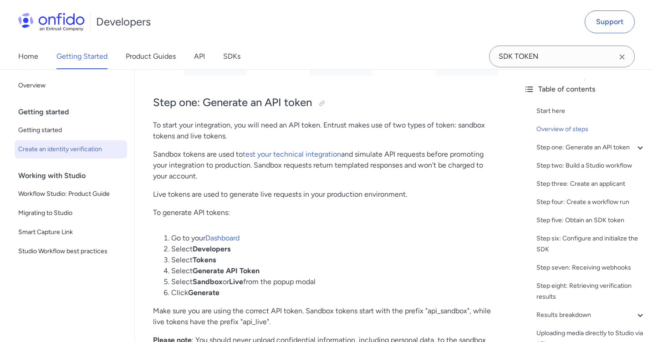
scroll to position [428, 0]
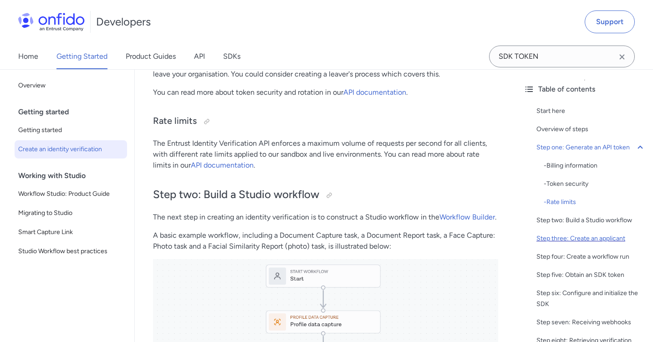
click at [547, 235] on div "Step three: Create an applicant" at bounding box center [590, 238] width 109 height 11
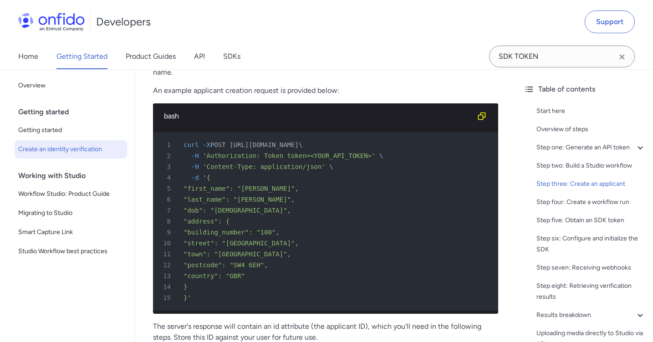
scroll to position [1579, 0]
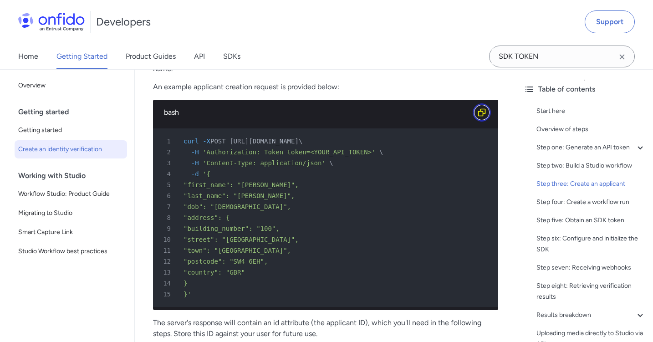
click at [481, 111] on icon "Copy code snippet button" at bounding box center [481, 112] width 9 height 9
click at [483, 112] on icon "Copy code snippet button" at bounding box center [481, 112] width 9 height 9
click at [546, 203] on div "Step four: Create a workflow run" at bounding box center [590, 202] width 109 height 11
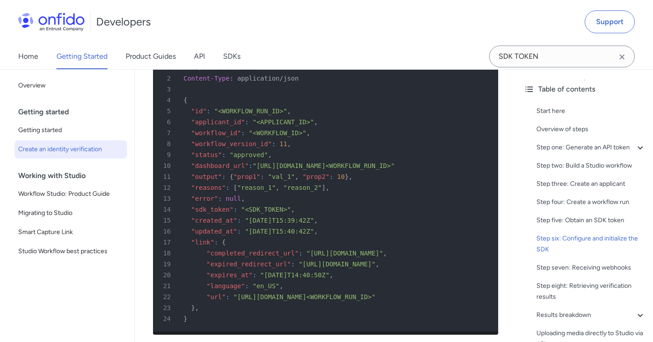
scroll to position [2370, 0]
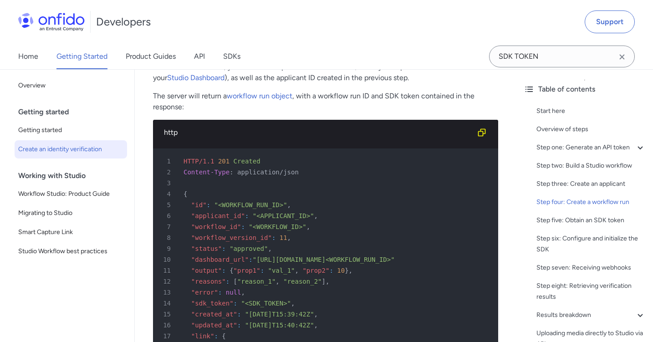
click at [207, 160] on span "HTTP/1.1" at bounding box center [199, 161] width 31 height 7
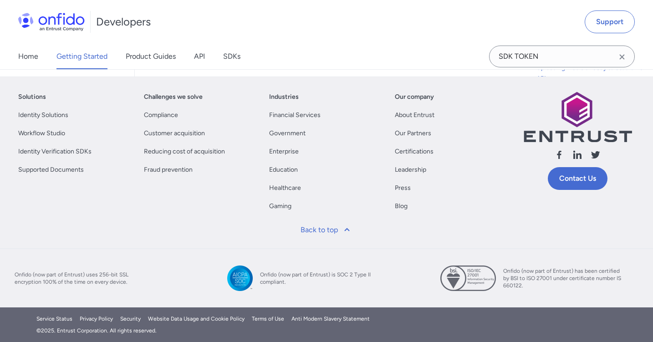
scroll to position [5027, 0]
click at [567, 56] on input "SDK TOKEN" at bounding box center [562, 57] width 146 height 22
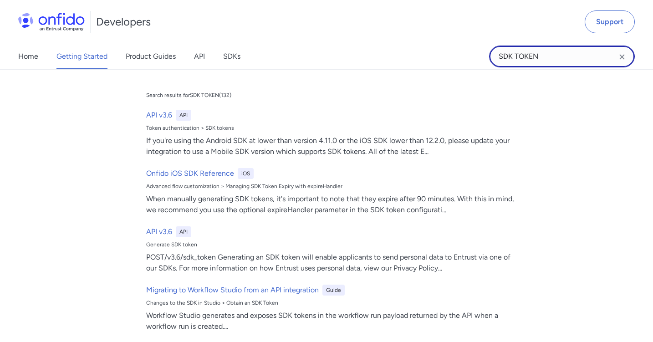
click at [567, 56] on input "SDK TOKEN" at bounding box center [562, 57] width 146 height 22
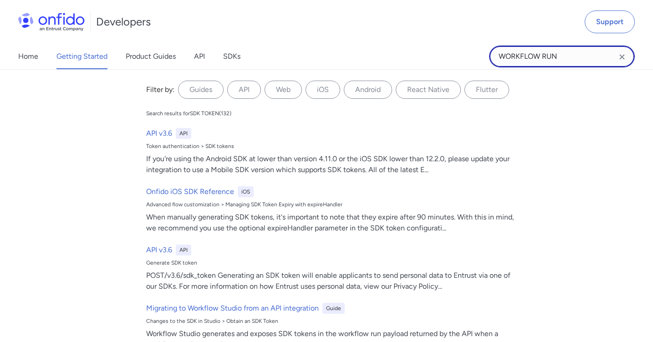
type input "WORKFLOW RUN"
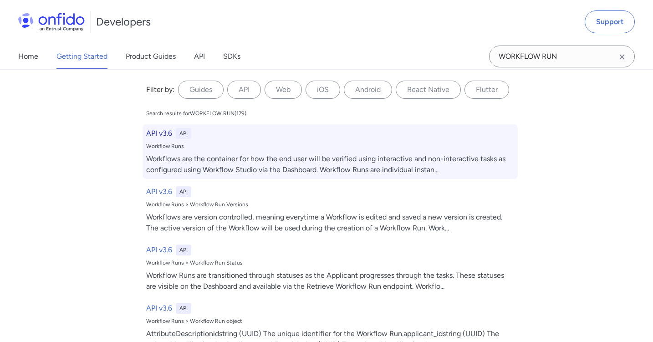
click at [154, 130] on h6 "API v3.6" at bounding box center [159, 133] width 26 height 11
select select "http"
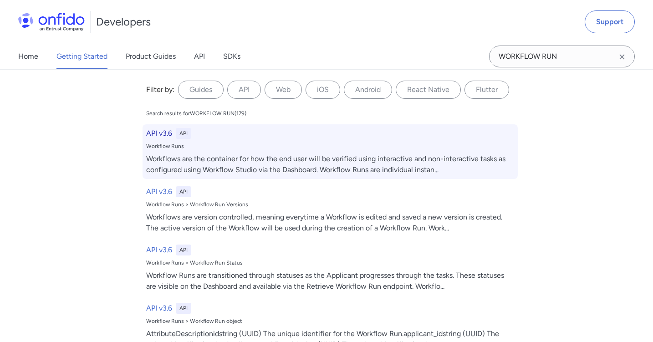
select select "http"
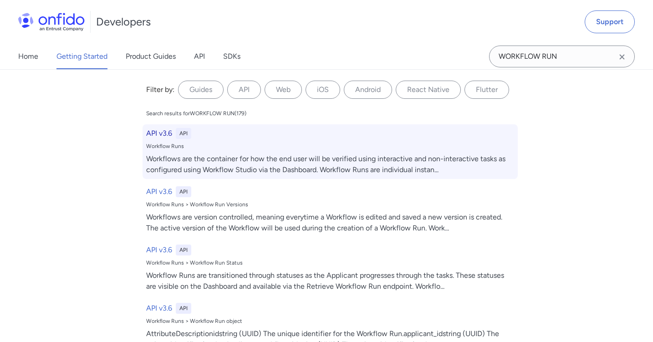
select select "http"
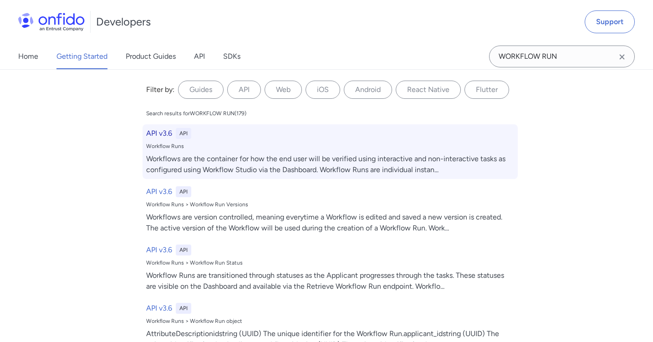
select select "http"
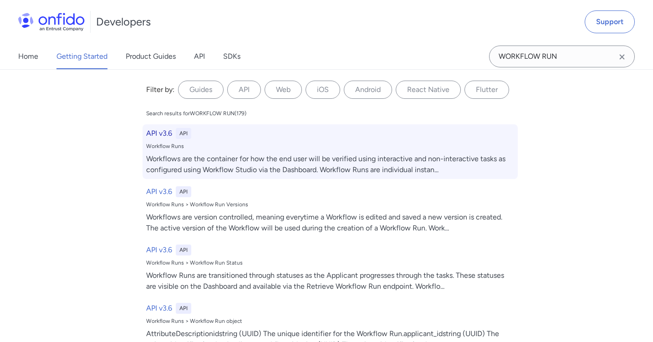
select select "http"
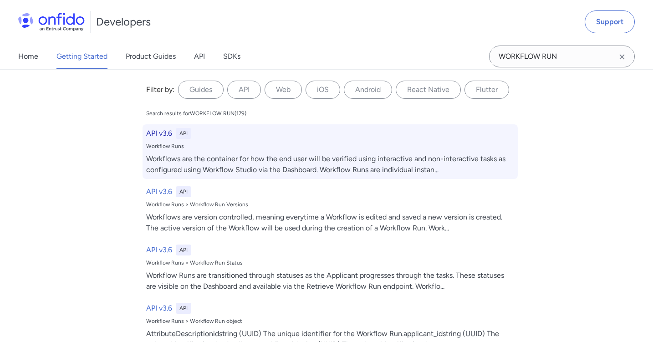
select select "http"
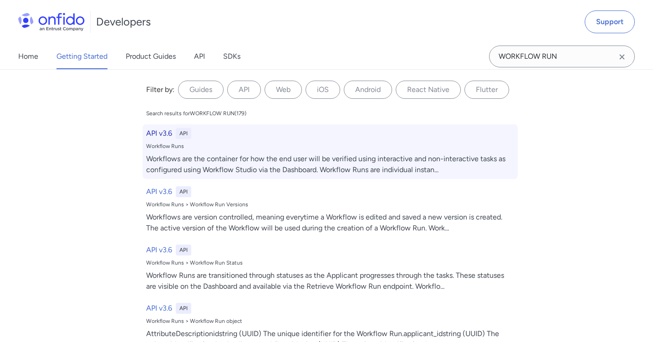
select select "http"
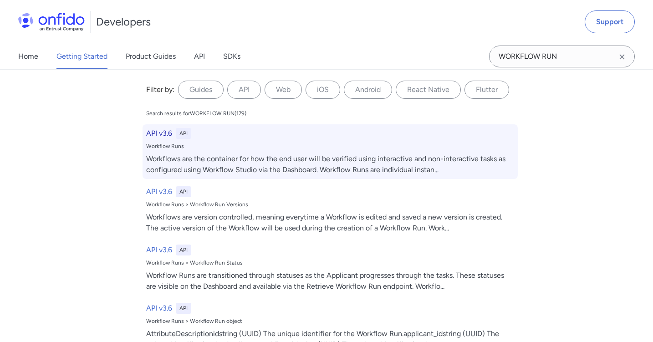
select select "http"
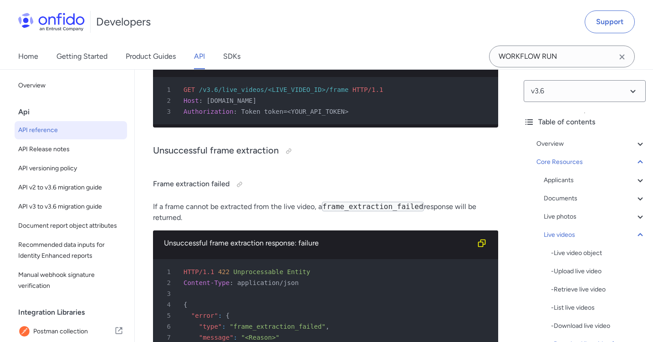
scroll to position [23372, 0]
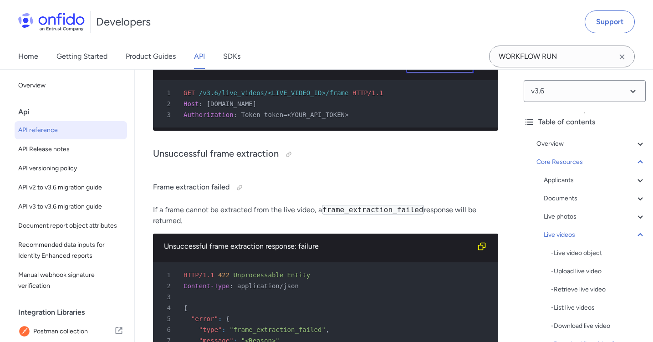
click at [443, 73] on select "ruby python php javascript java http bash" at bounding box center [440, 62] width 68 height 21
select select "bash"
click at [406, 73] on select "ruby python php javascript java http bash" at bounding box center [440, 62] width 68 height 21
select select "bash"
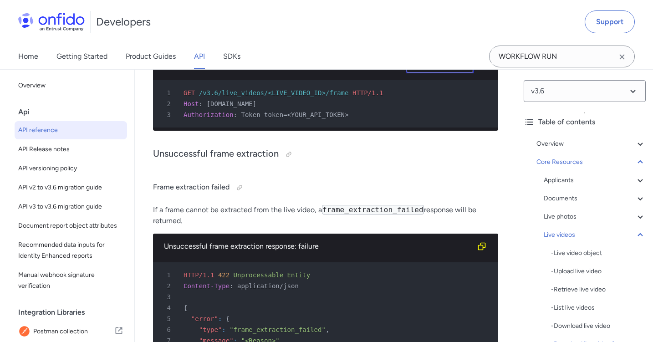
select select "bash"
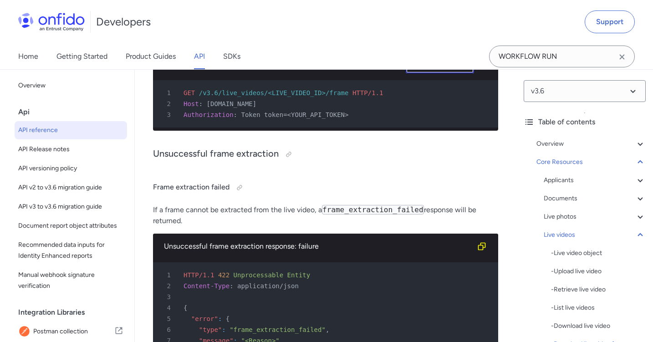
select select "bash"
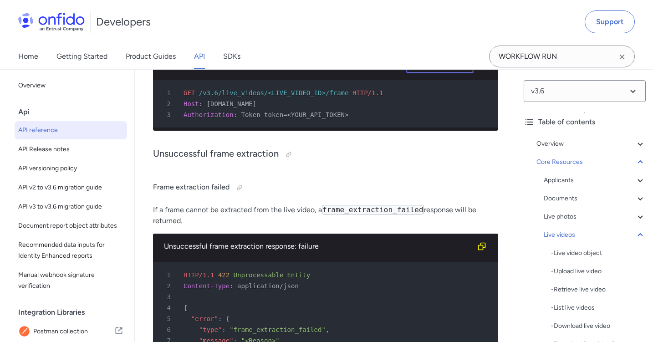
select select "bash"
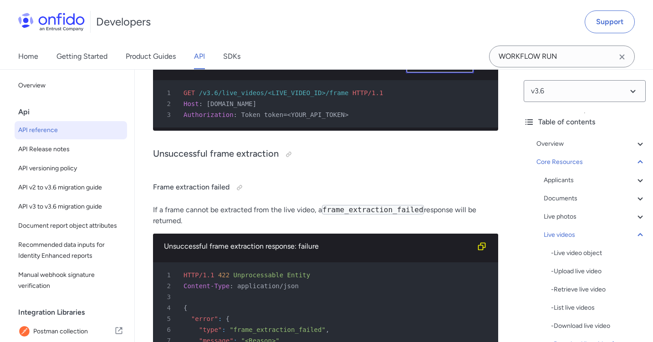
select select "bash"
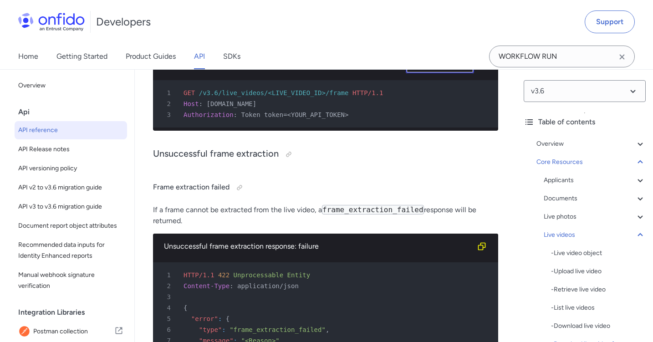
select select "bash"
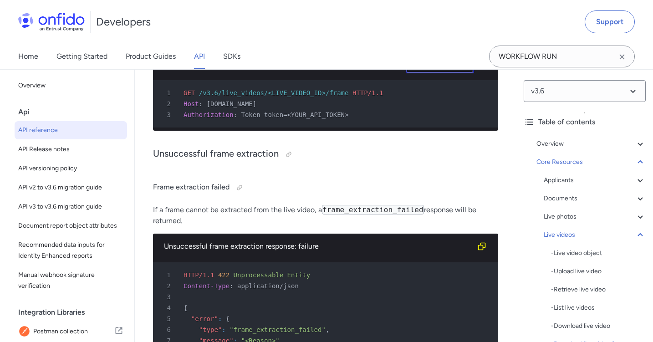
select select "bash"
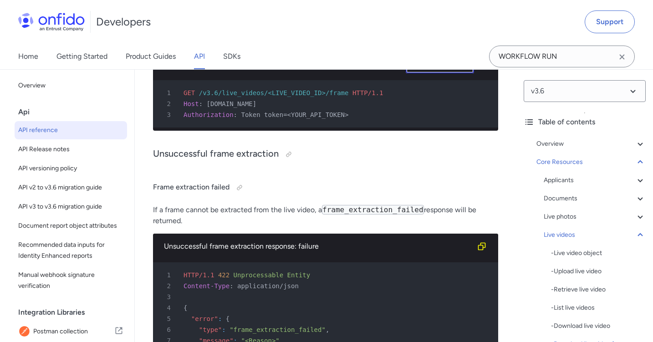
select select "bash"
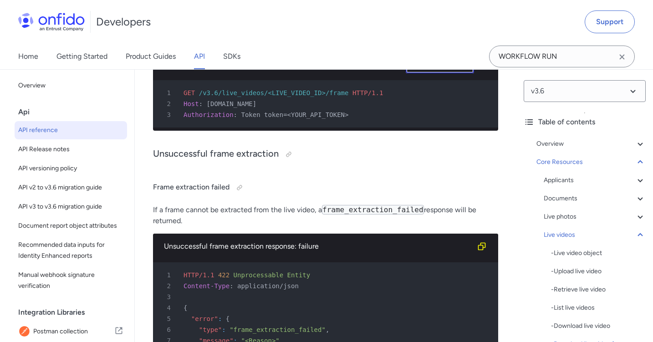
select select "bash"
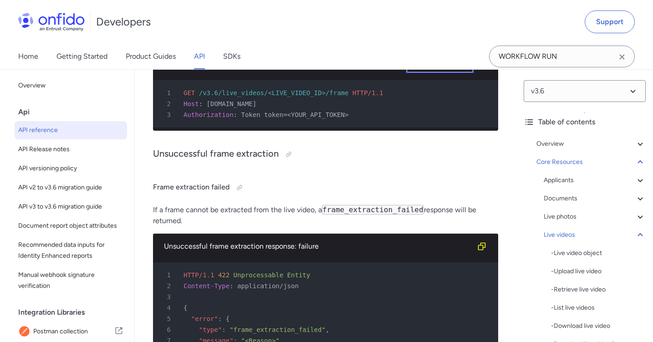
select select "bash"
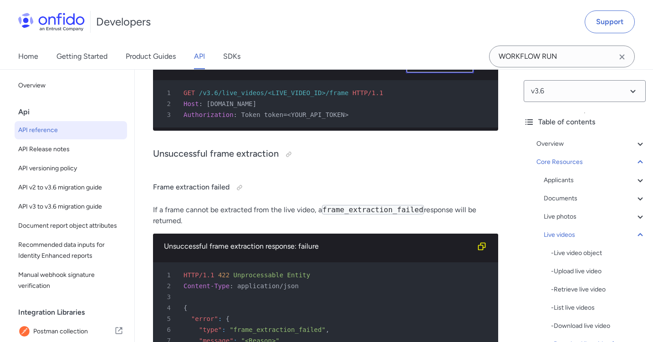
select select "bash"
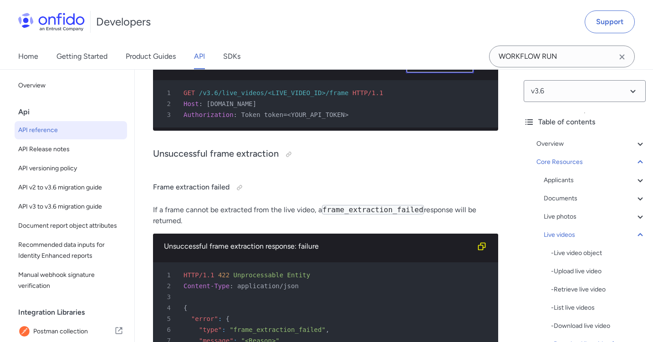
select select "bash"
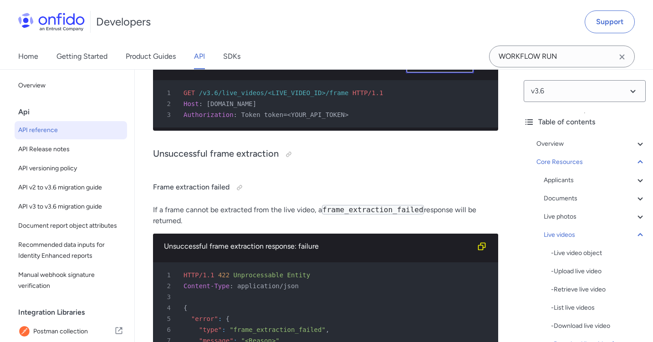
select select "bash"
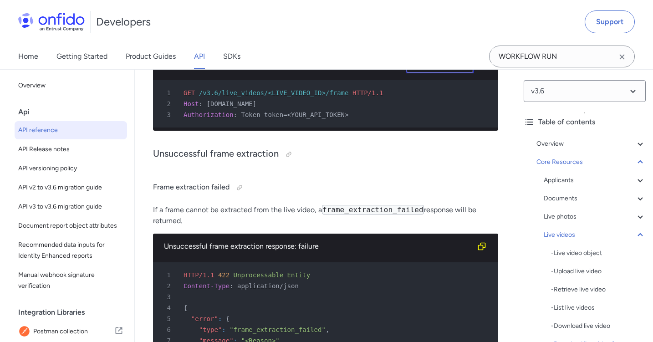
select select "bash"
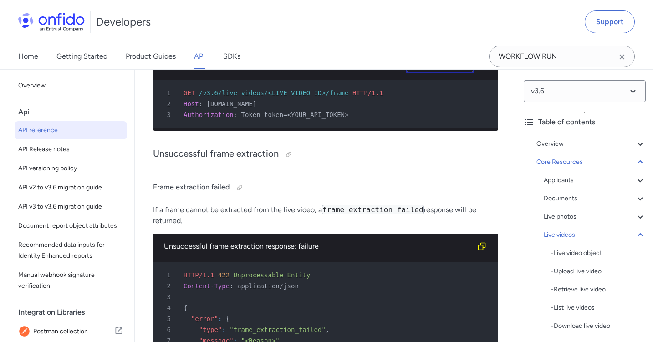
select select "bash"
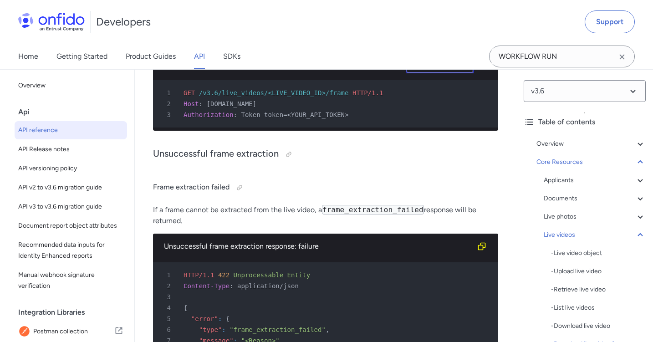
select select "bash"
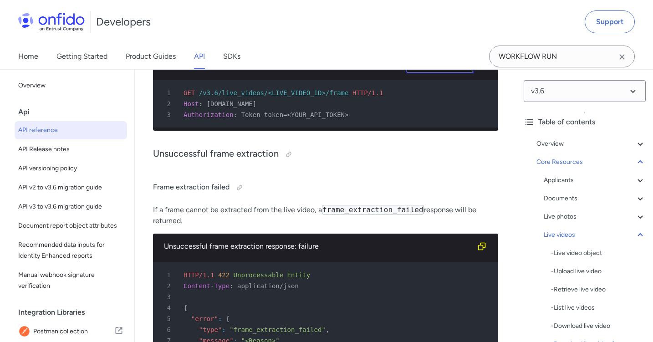
select select "bash"
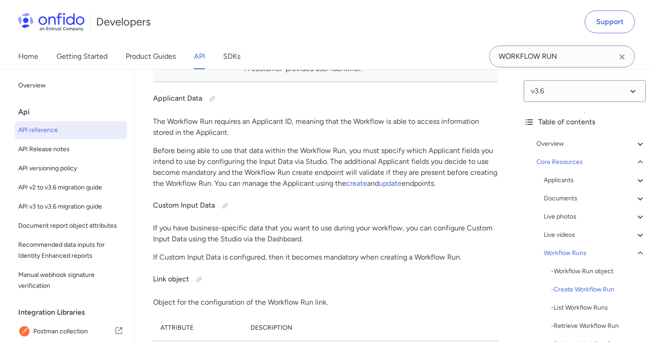
scroll to position [25891, 0]
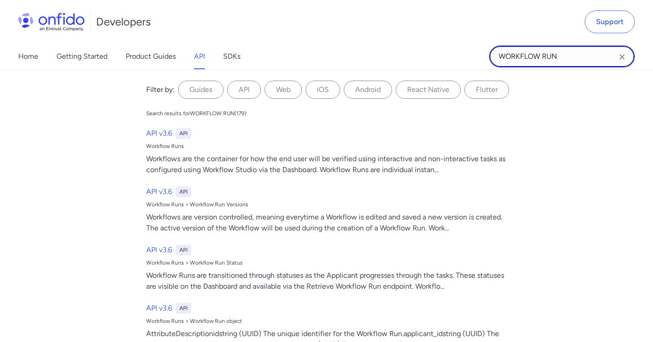
click at [582, 56] on input "WORKFLOW RUN" at bounding box center [562, 57] width 146 height 22
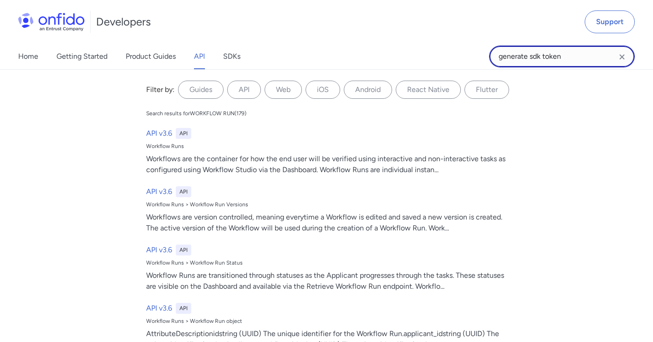
type input "generate sdk token"
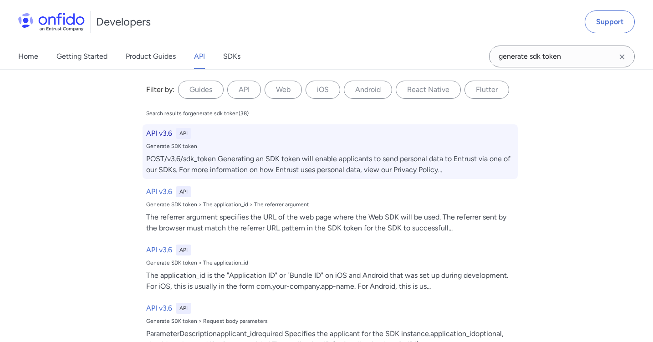
click at [163, 133] on h6 "API v3.6" at bounding box center [159, 133] width 26 height 11
click at [162, 133] on h6 "API v3.6" at bounding box center [159, 133] width 26 height 11
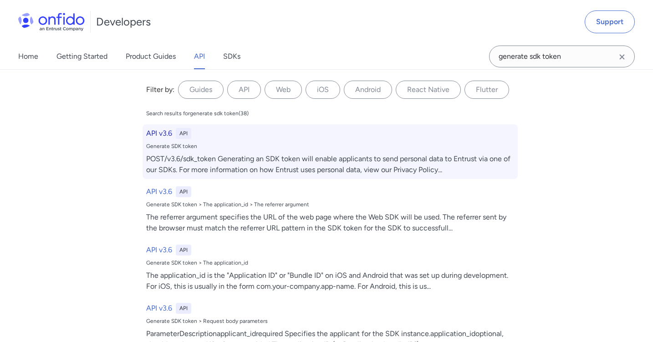
click at [199, 162] on div "POST/v3.6/sdk_token Generating an SDK token will enable applicants to send pers…" at bounding box center [330, 164] width 368 height 22
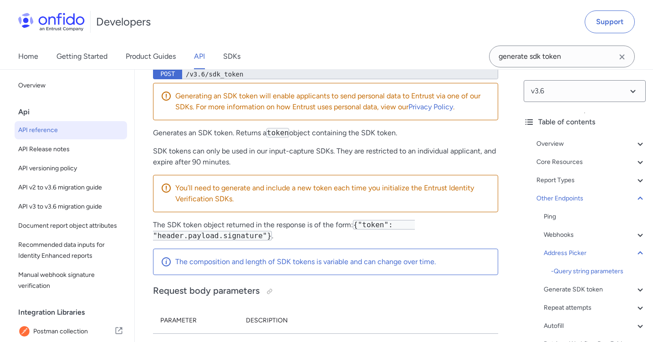
scroll to position [96843, 0]
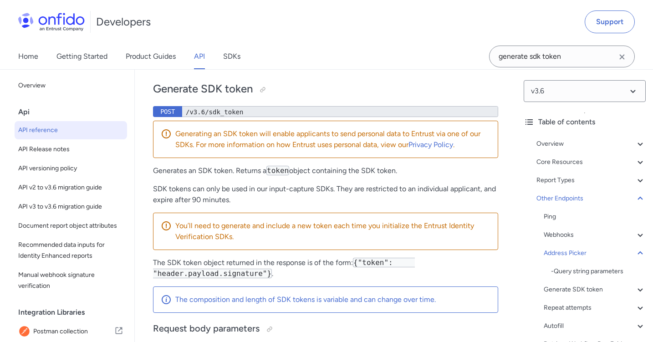
select select "bash"
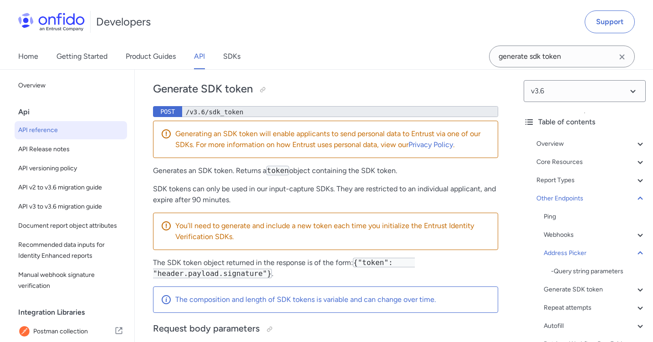
select select "bash"
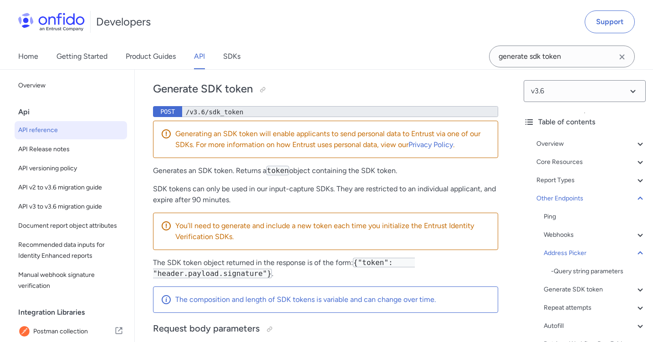
select select "bash"
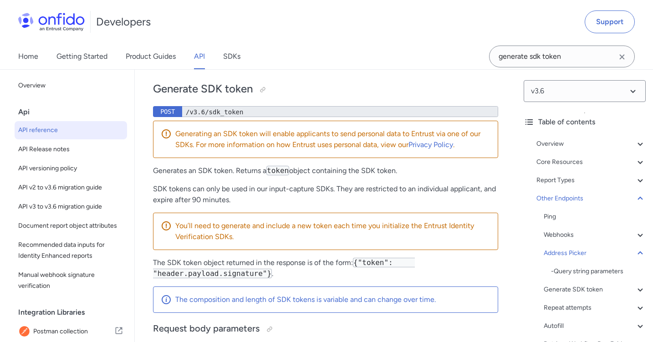
select select "bash"
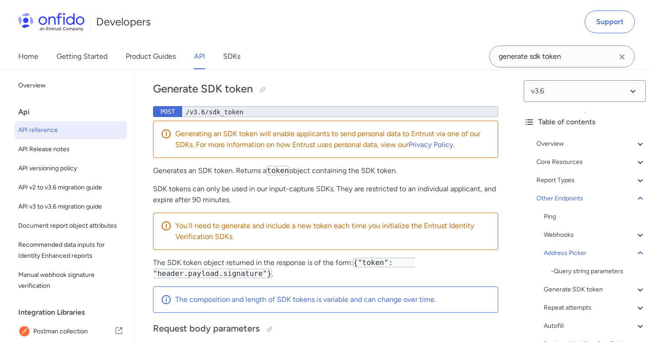
select select "bash"
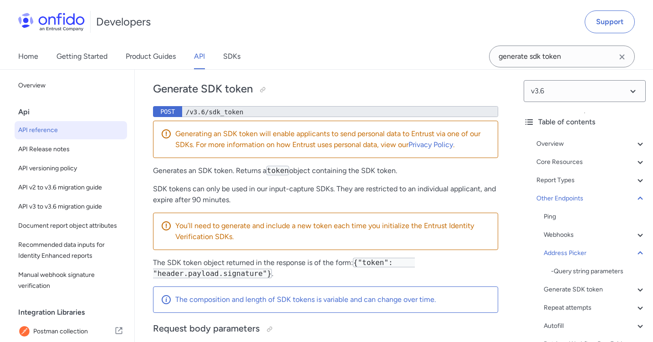
select select "bash"
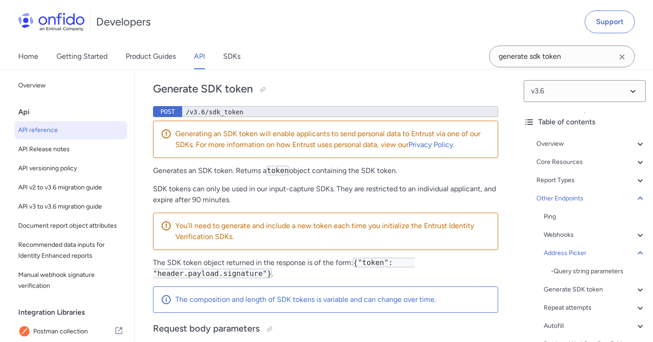
select select "bash"
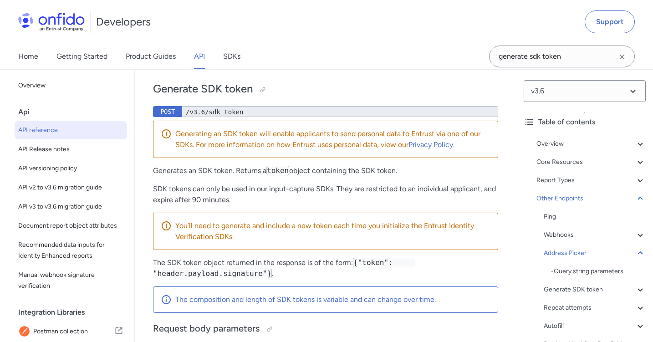
select select "bash"
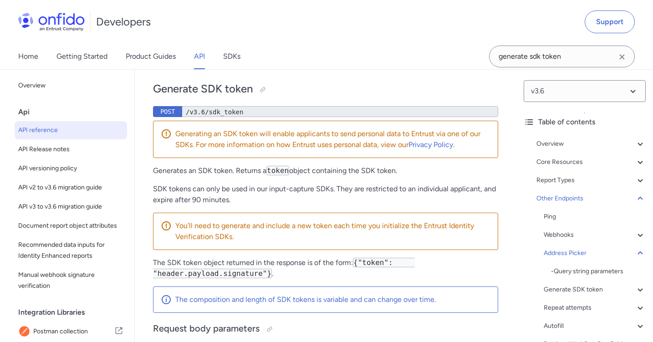
select select "bash"
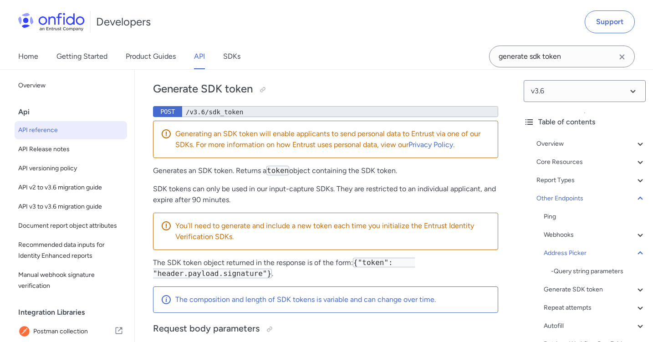
select select "bash"
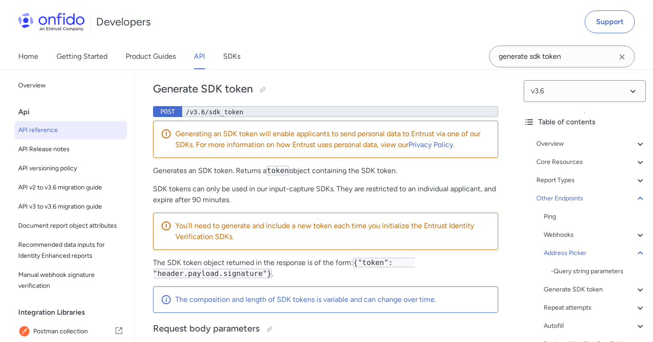
select select "bash"
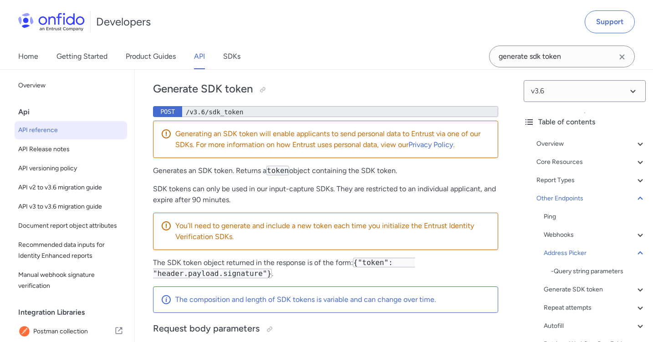
select select "bash"
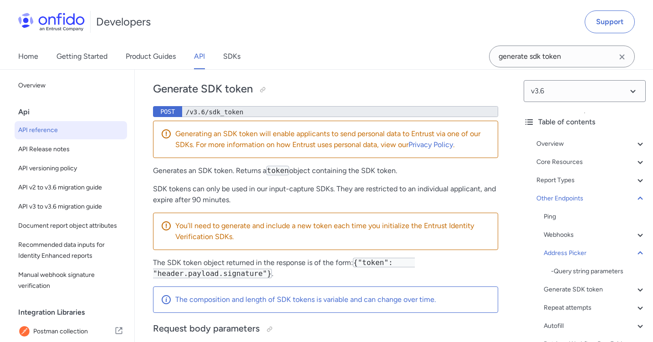
select select "bash"
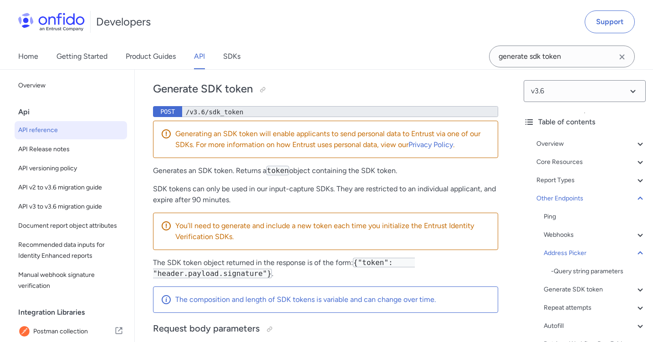
select select "bash"
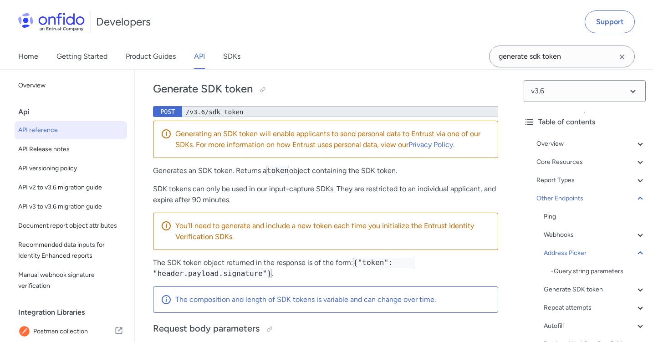
select select "bash"
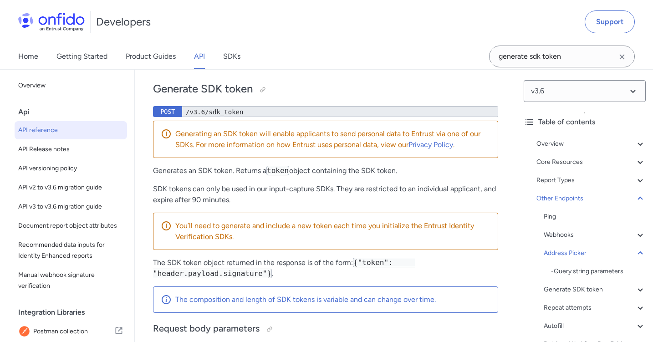
select select "bash"
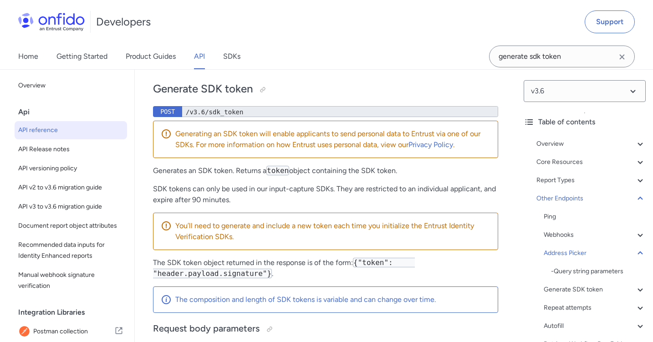
select select "bash"
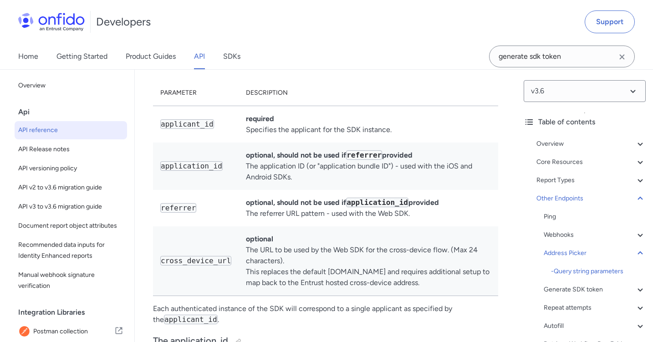
scroll to position [96084, 0]
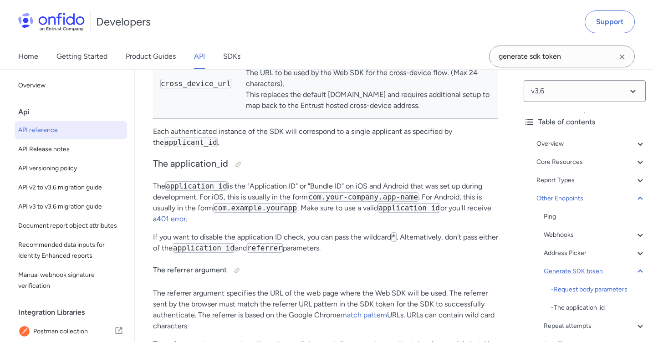
click at [579, 274] on div "Generate SDK token" at bounding box center [595, 271] width 102 height 11
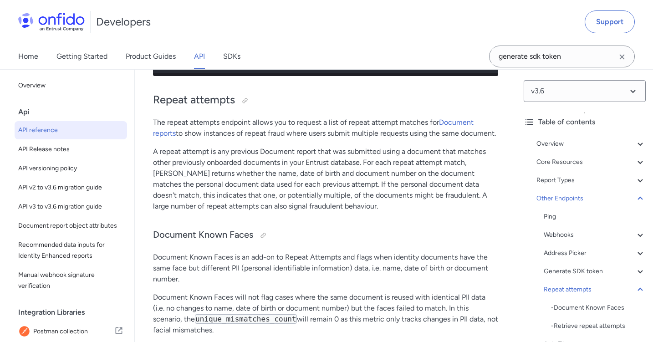
scroll to position [97004, 0]
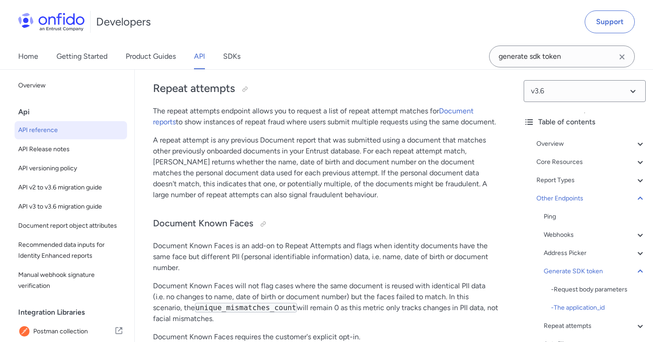
drag, startPoint x: 243, startPoint y: 260, endPoint x: 176, endPoint y: 177, distance: 106.5
click at [176, 61] on pre "1 curl -X POST https://api.eu.onfido.com/v3.6/sdk_token \ 2 -H 'Authorization: …" at bounding box center [325, 10] width 345 height 102
copy pre "curl -X POST https://api.eu.onfido.com/v3.6/sdk_token \ 2 -H 'Authorization: To…"
